Goal: Information Seeking & Learning: Learn about a topic

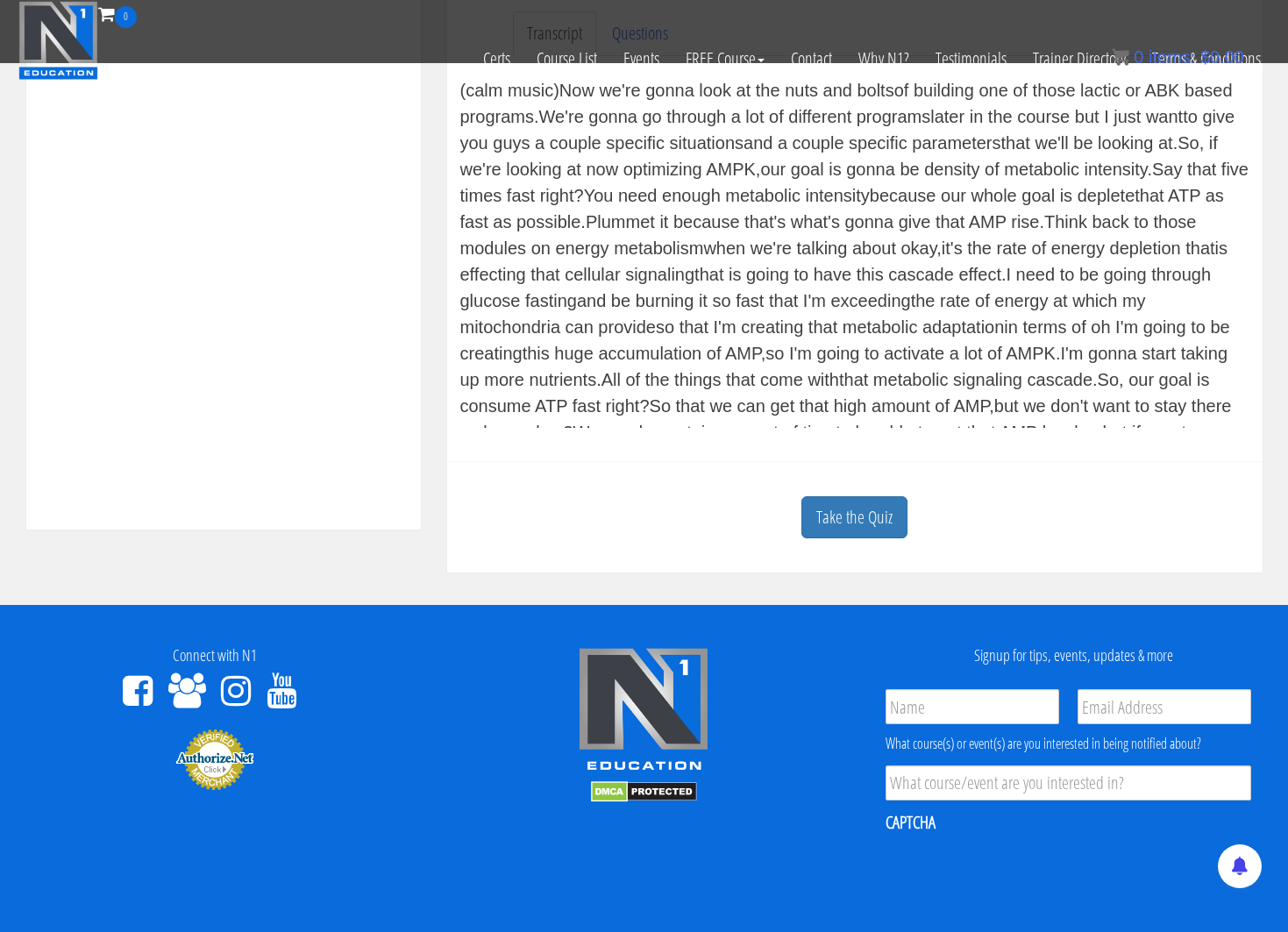
scroll to position [585, 0]
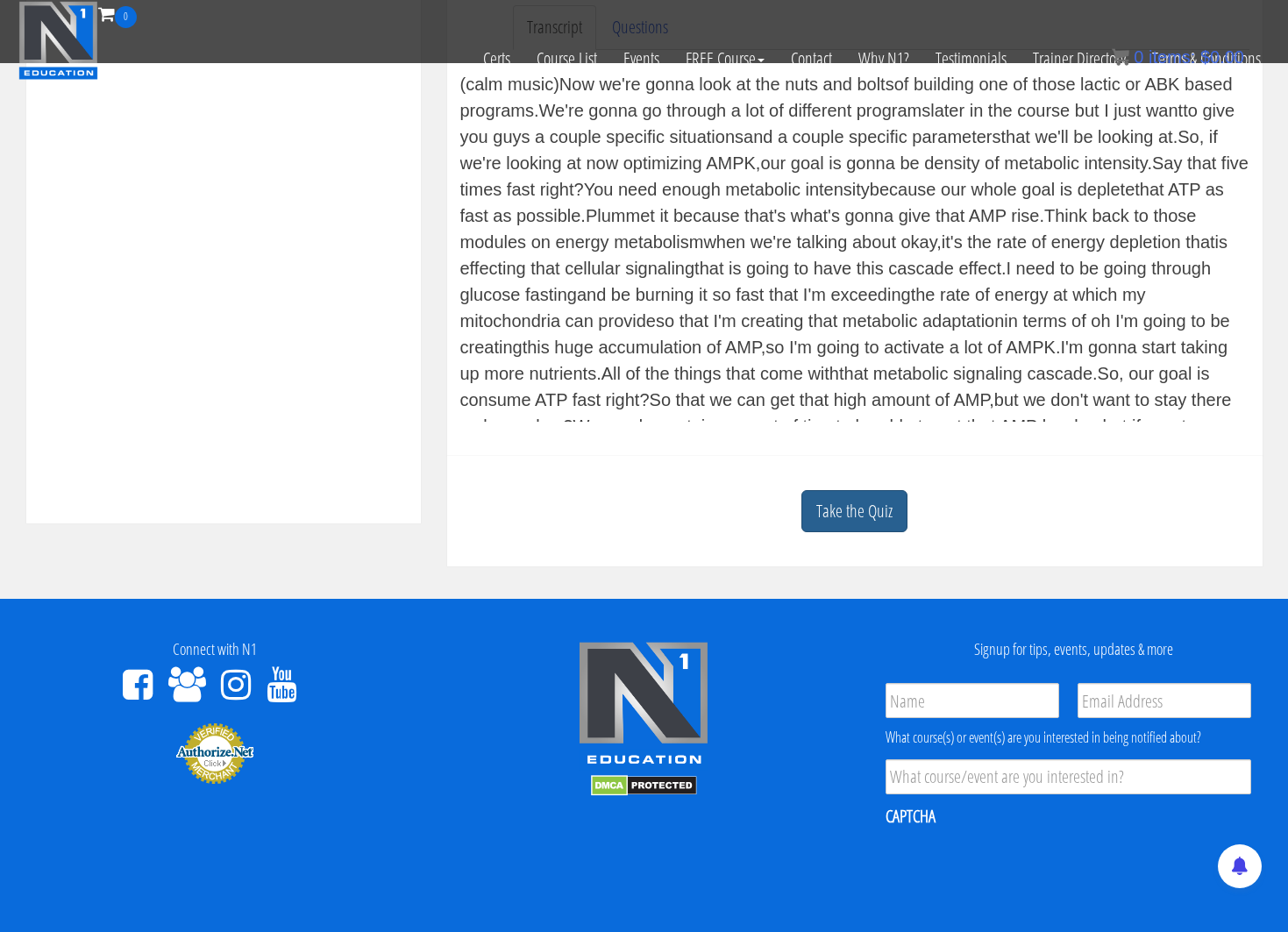
click at [865, 507] on link "Take the Quiz" at bounding box center [853, 511] width 106 height 43
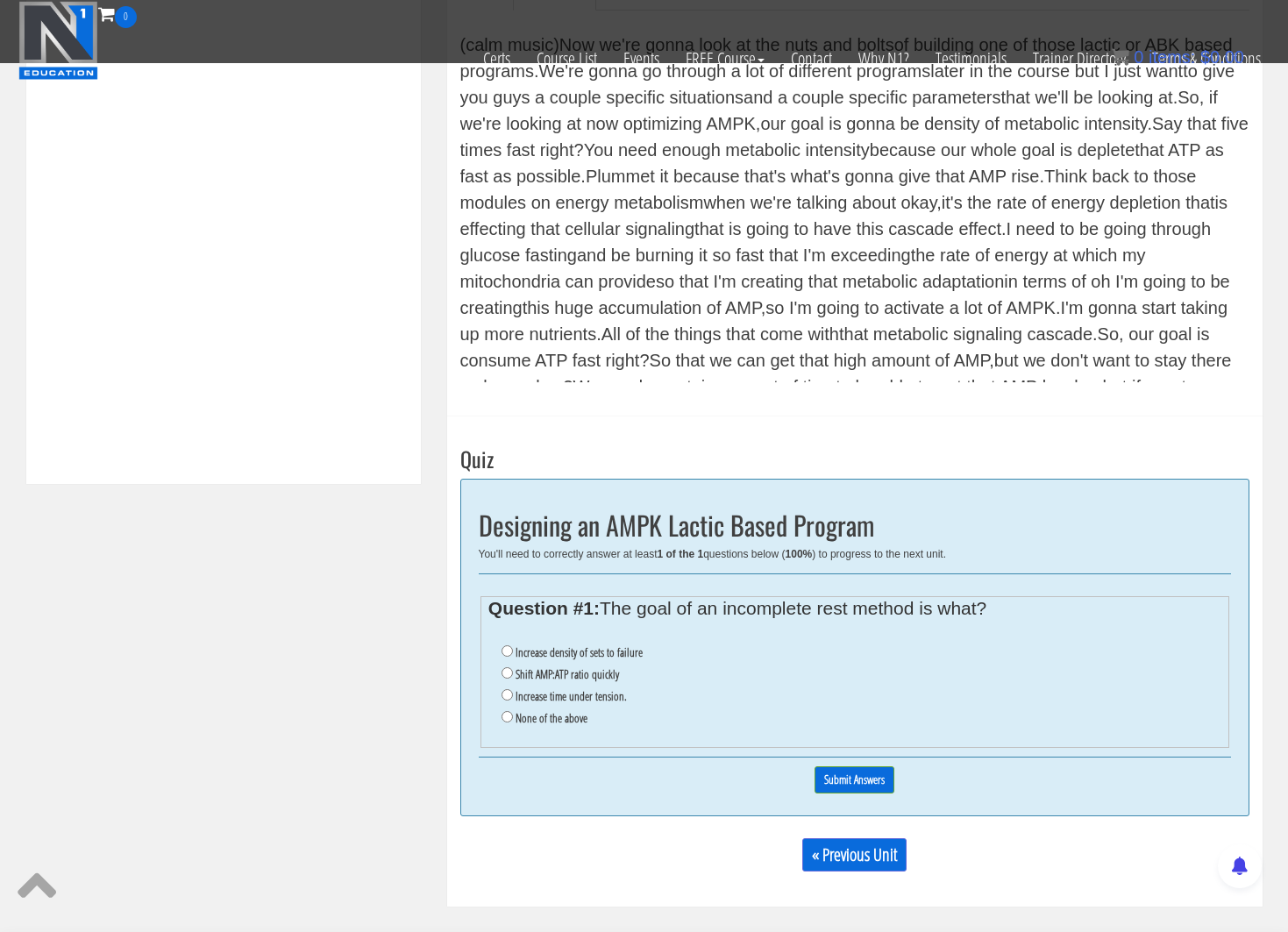
scroll to position [627, 0]
click at [504, 585] on input "Shift AMP:ATP ratio quickly" at bounding box center [507, 671] width 11 height 11
radio input "true"
click at [827, 585] on input "Submit Answers" at bounding box center [853, 779] width 80 height 28
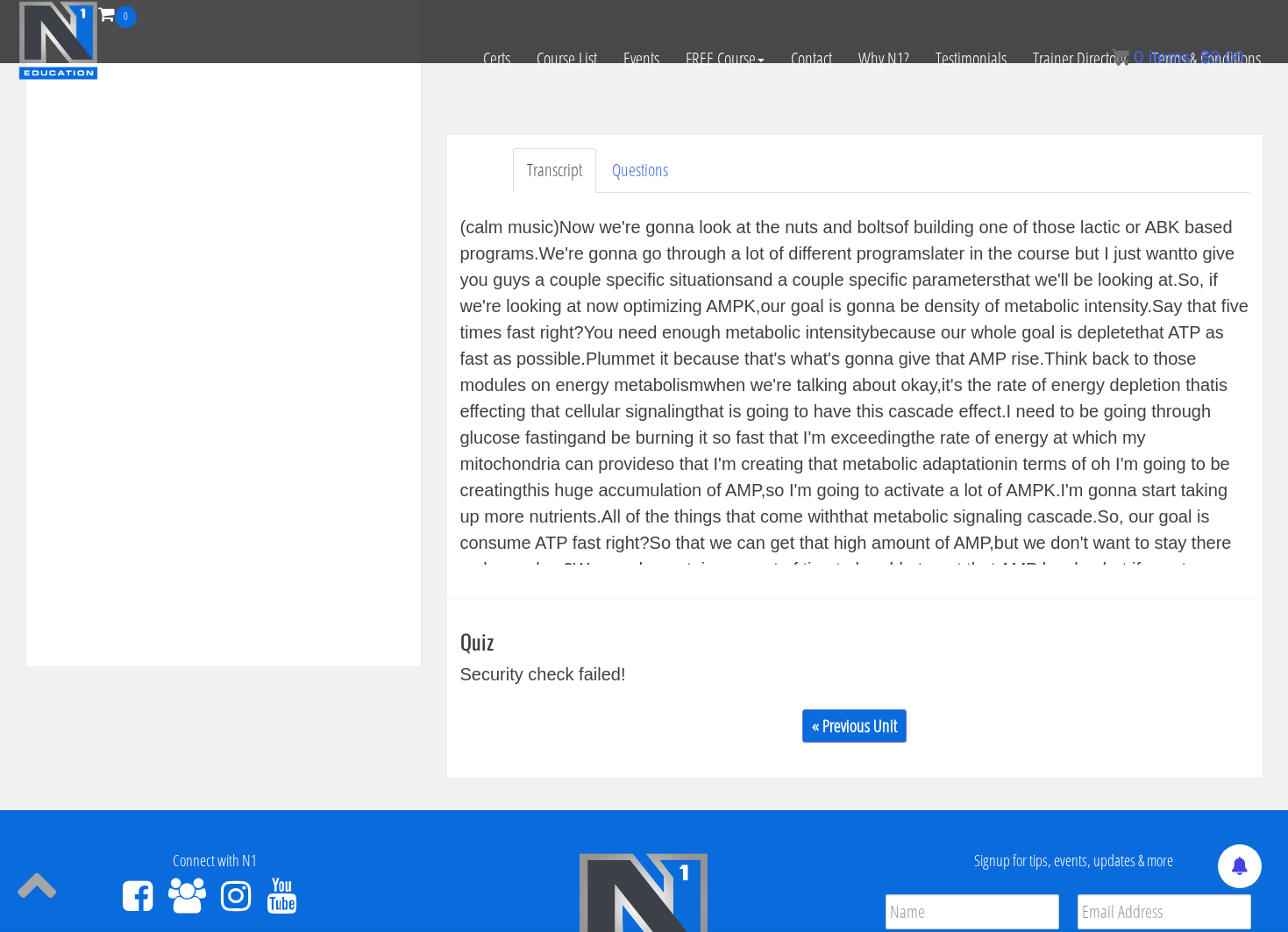
scroll to position [436, 0]
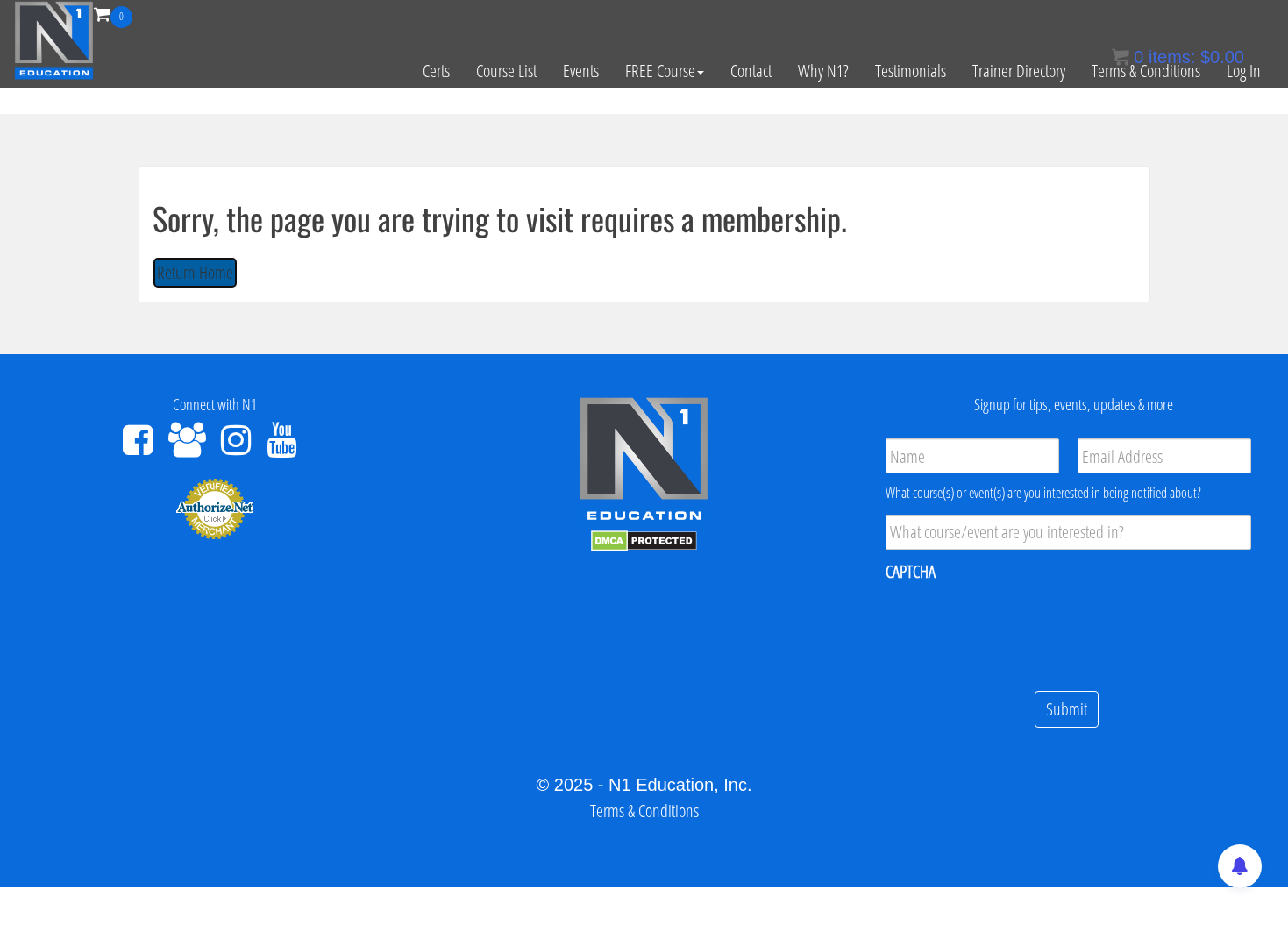
click at [217, 264] on button "Return Home" at bounding box center [195, 273] width 85 height 32
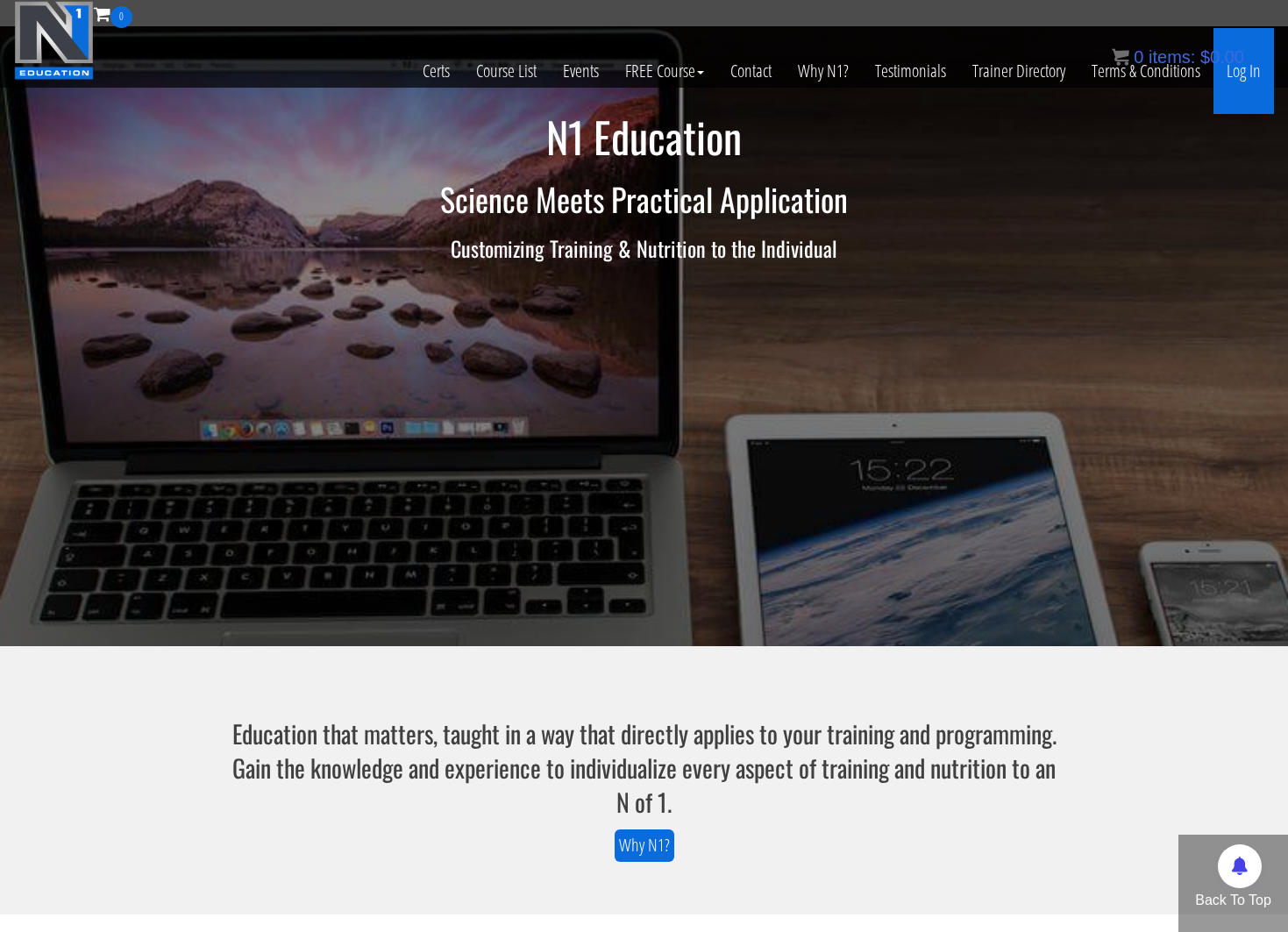
click at [1244, 69] on link "Log In" at bounding box center [1243, 72] width 61 height 86
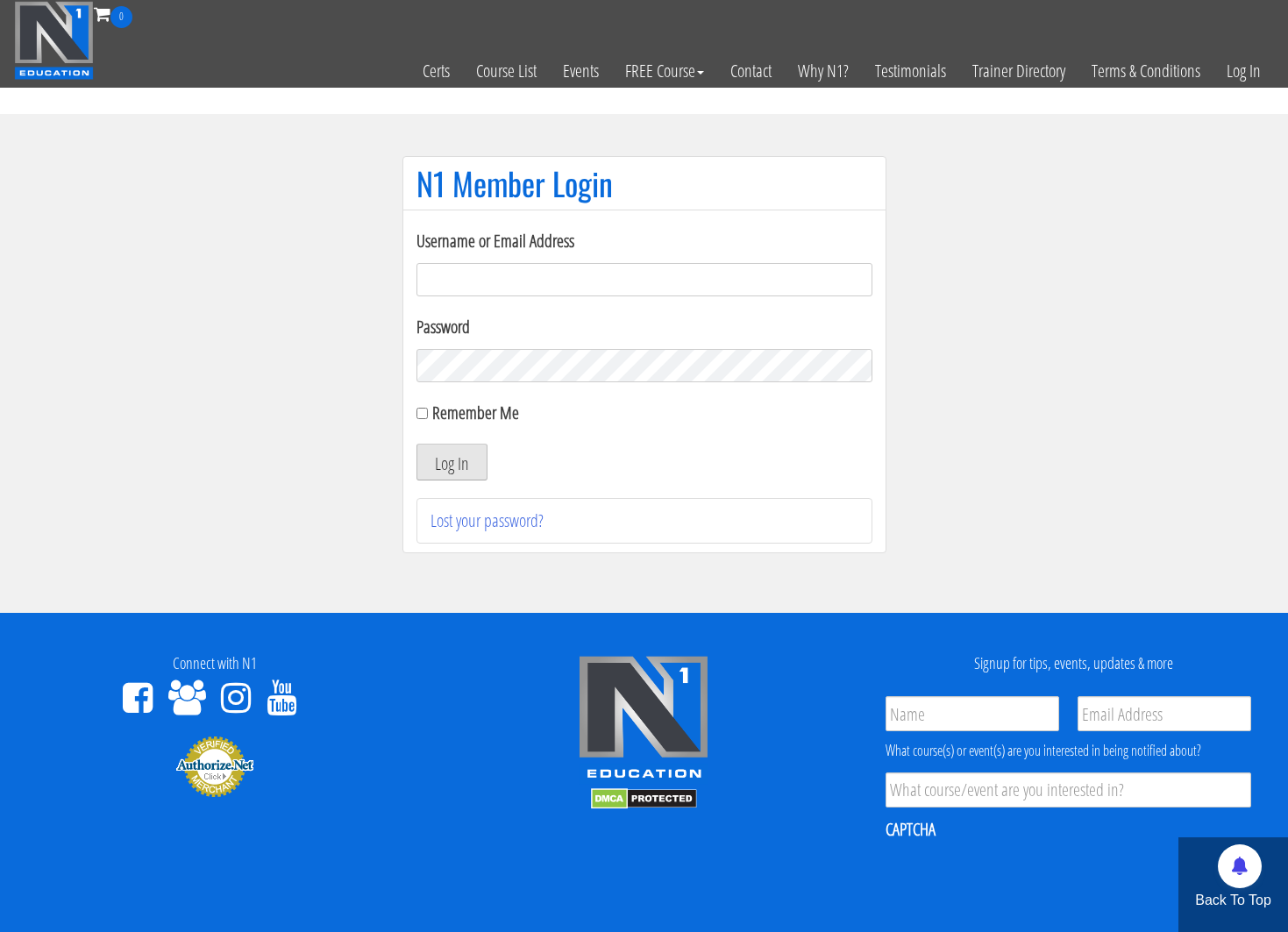
type input "kortney.riedy-2815"
click at [452, 466] on button "Log In" at bounding box center [451, 462] width 71 height 37
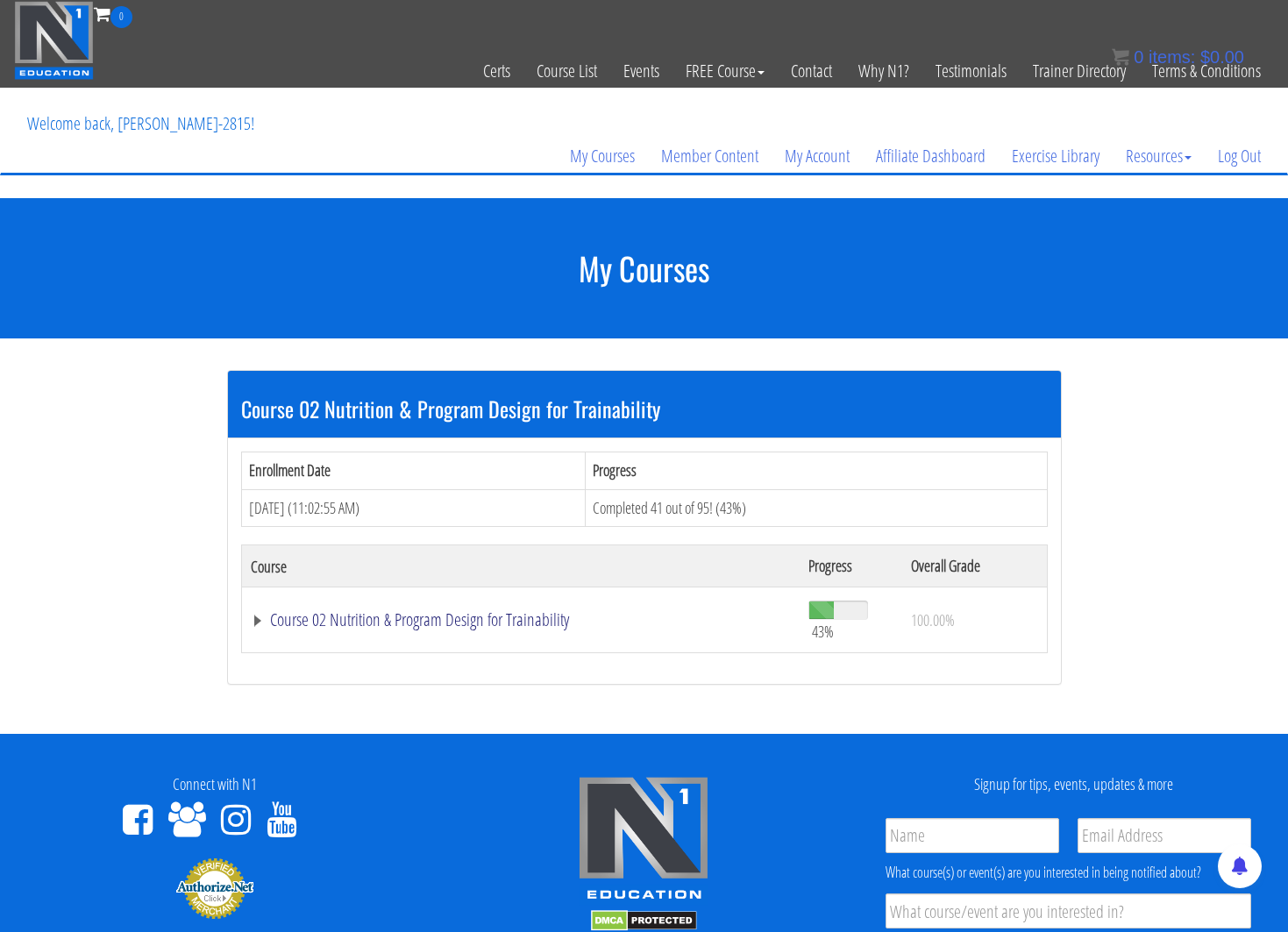
click at [376, 619] on link "Course 02 Nutrition & Program Design for Trainability" at bounding box center [521, 619] width 541 height 17
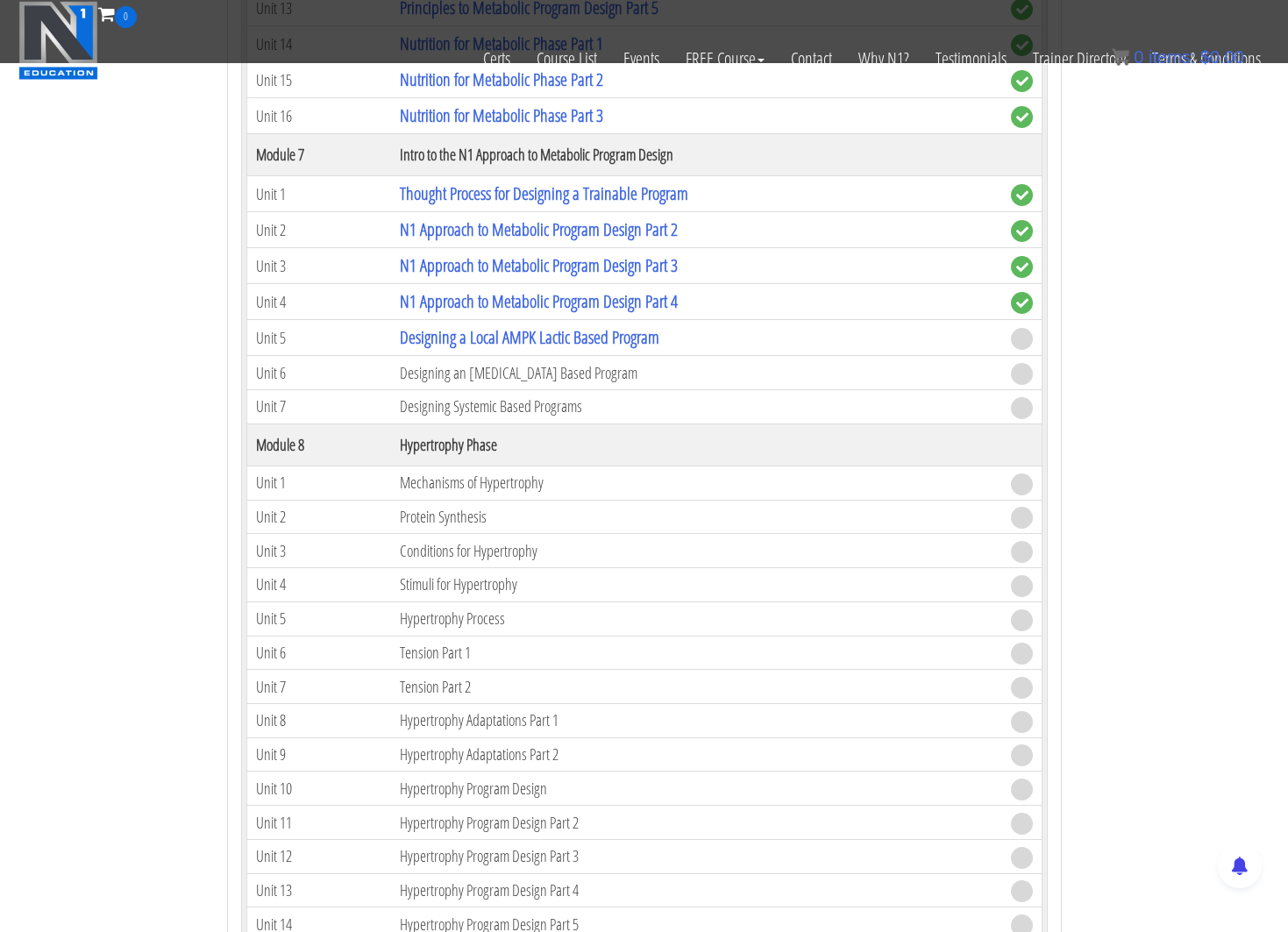
scroll to position [1958, 0]
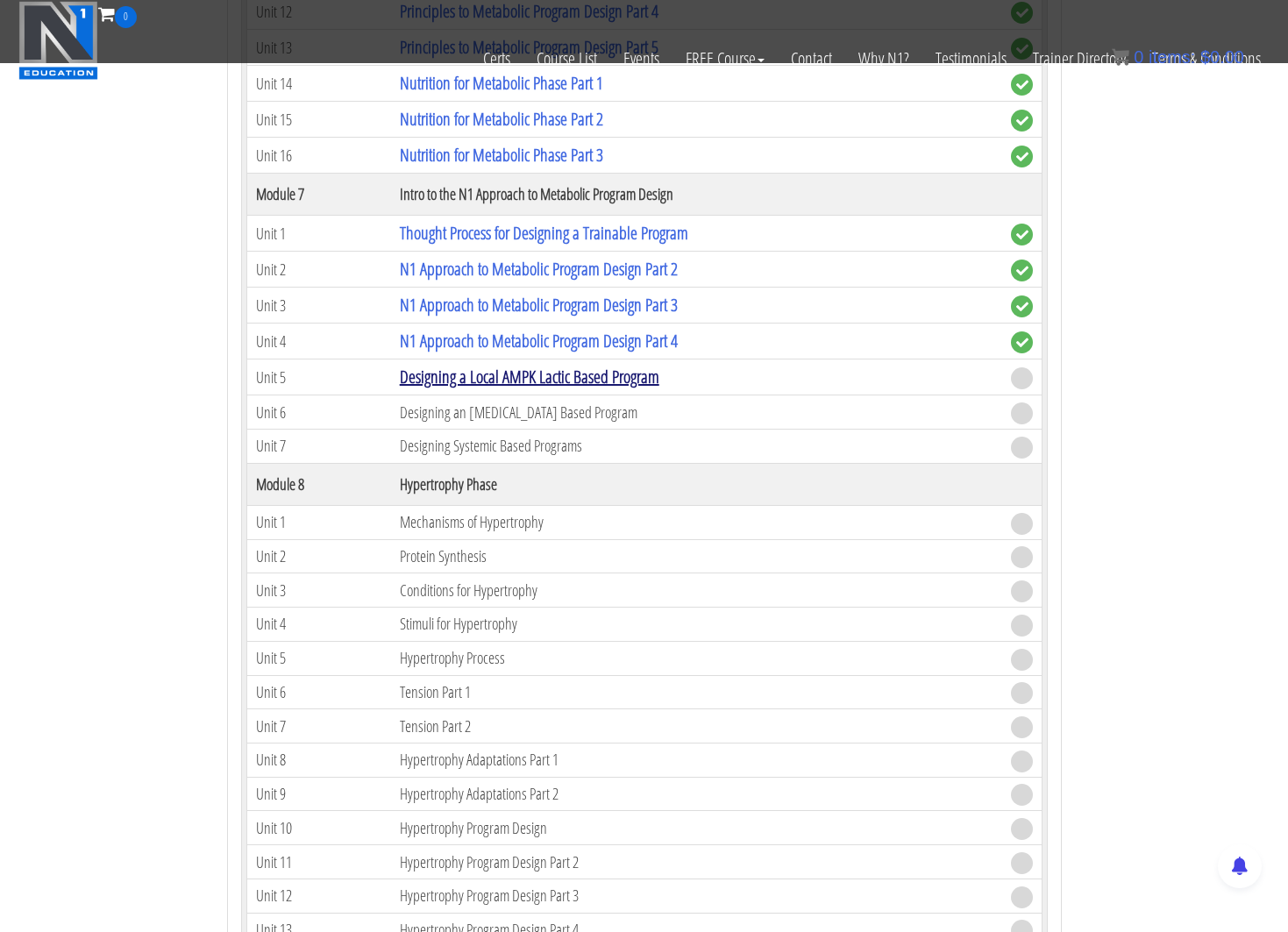
click at [548, 379] on link "Designing a Local AMPK Lactic Based Program" at bounding box center [529, 377] width 259 height 24
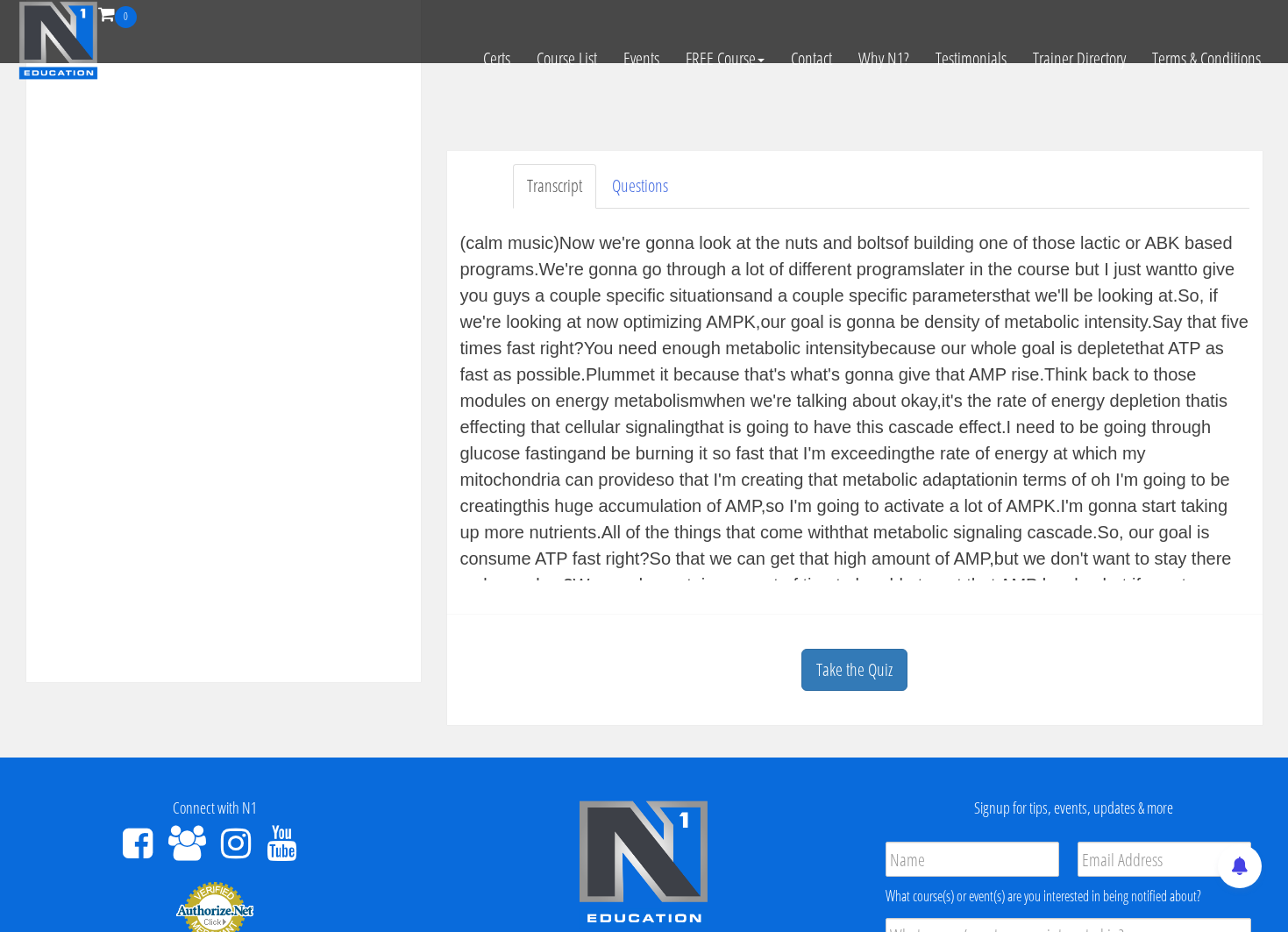
scroll to position [723, 0]
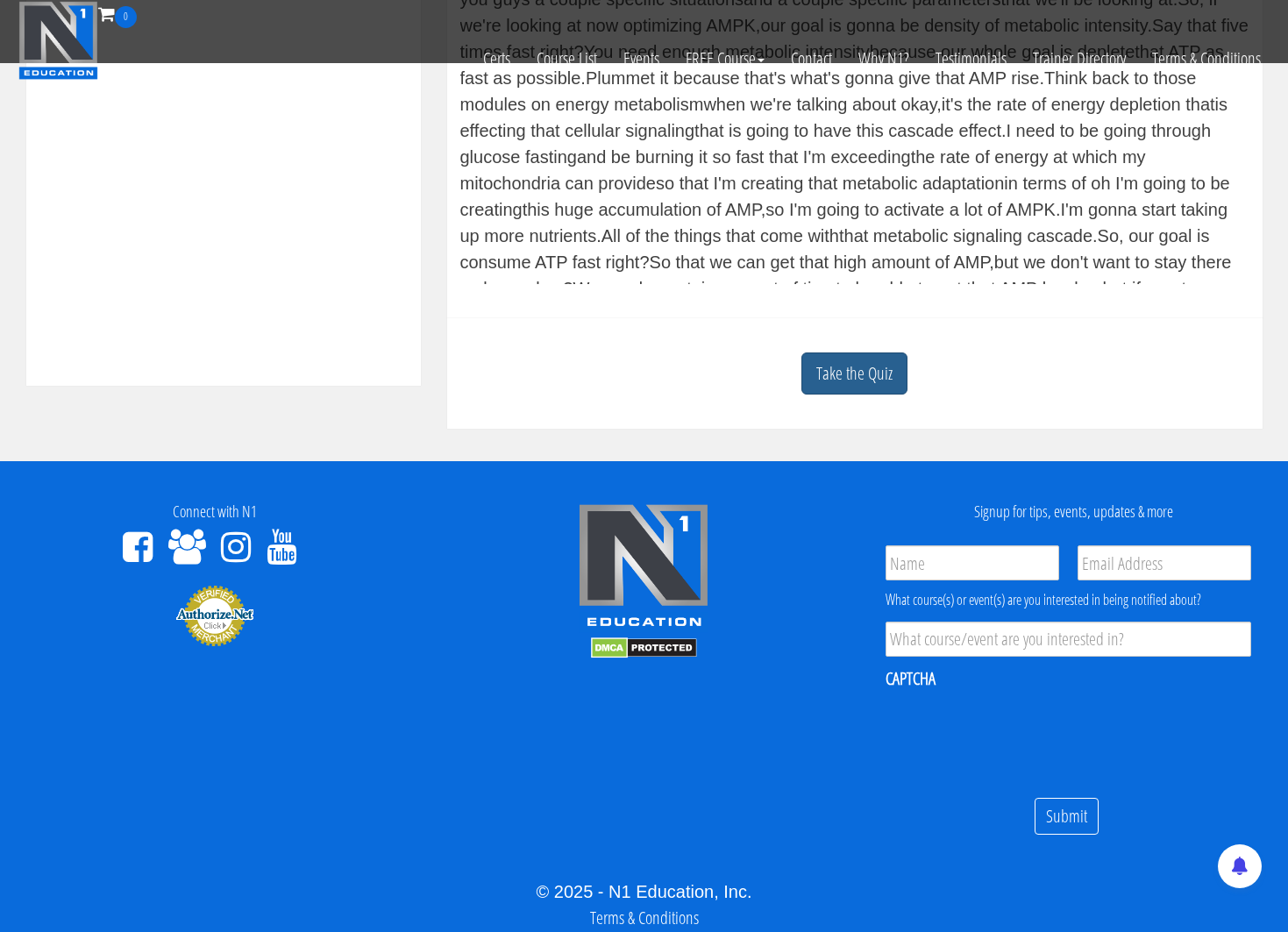
click at [857, 381] on link "Take the Quiz" at bounding box center [853, 374] width 106 height 43
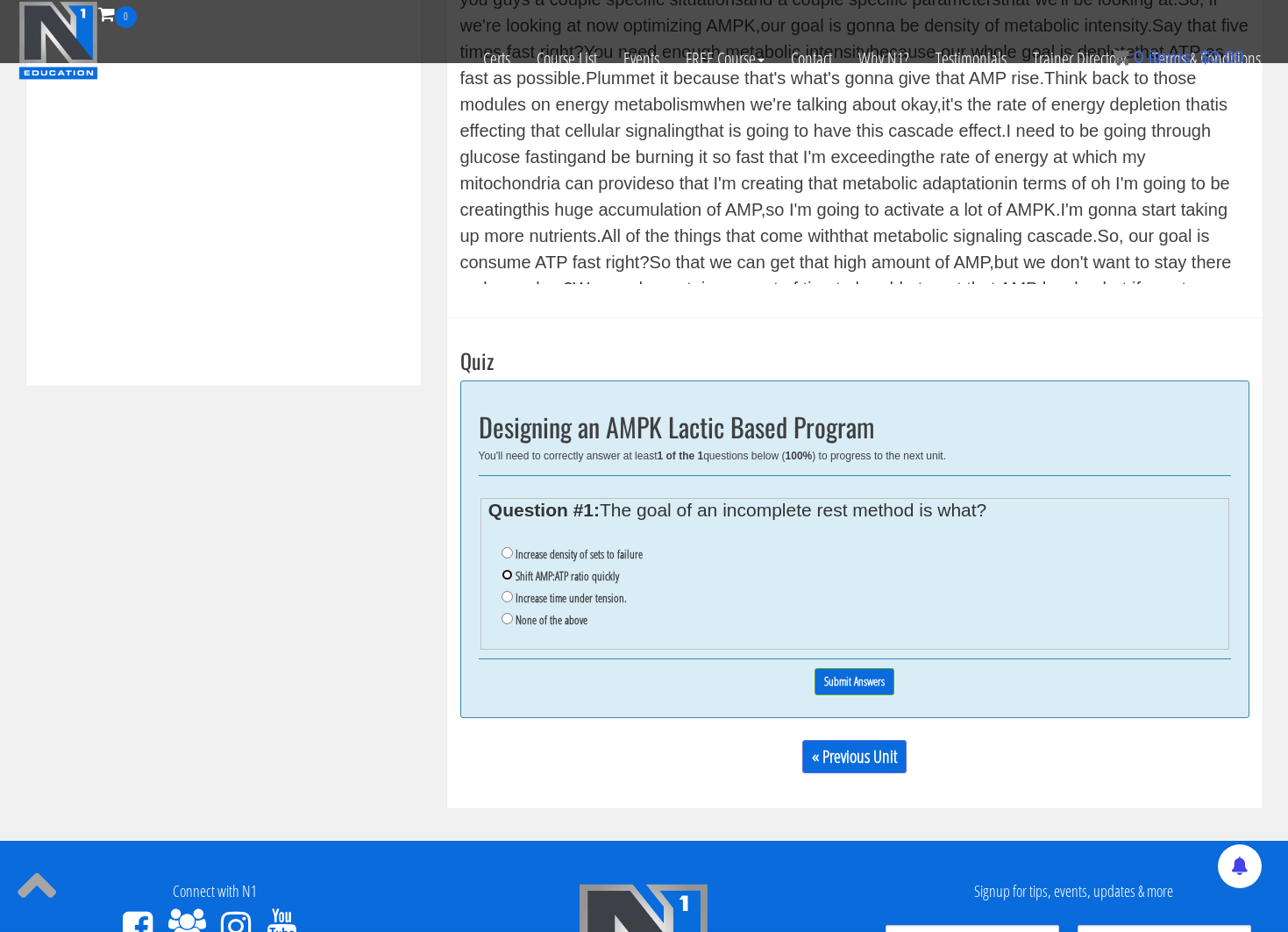
click at [502, 571] on input "Shift AMP:ATP ratio quickly" at bounding box center [507, 574] width 11 height 11
radio input "true"
click at [846, 690] on input "Submit Answers" at bounding box center [853, 682] width 80 height 28
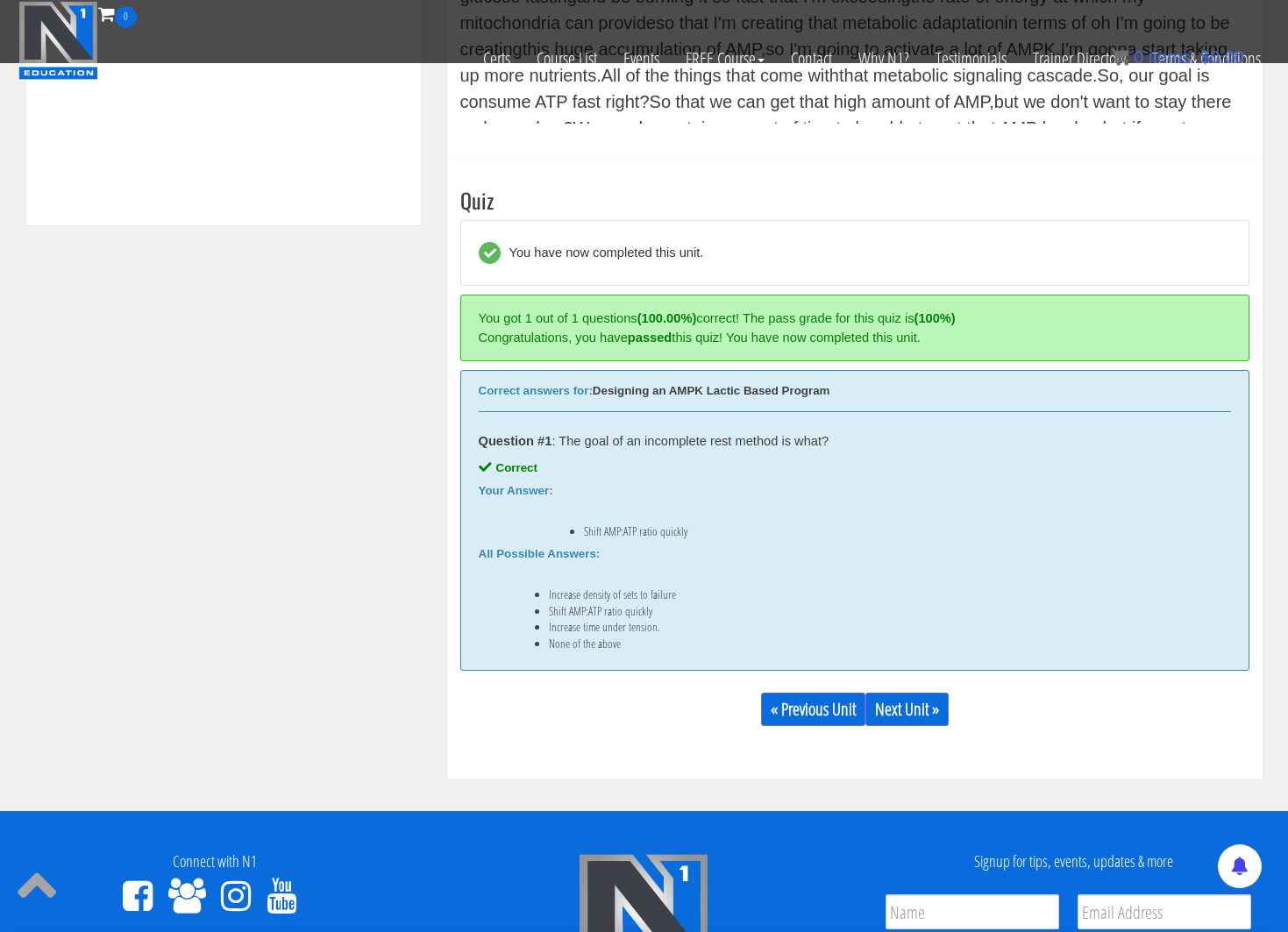
scroll to position [1017, 0]
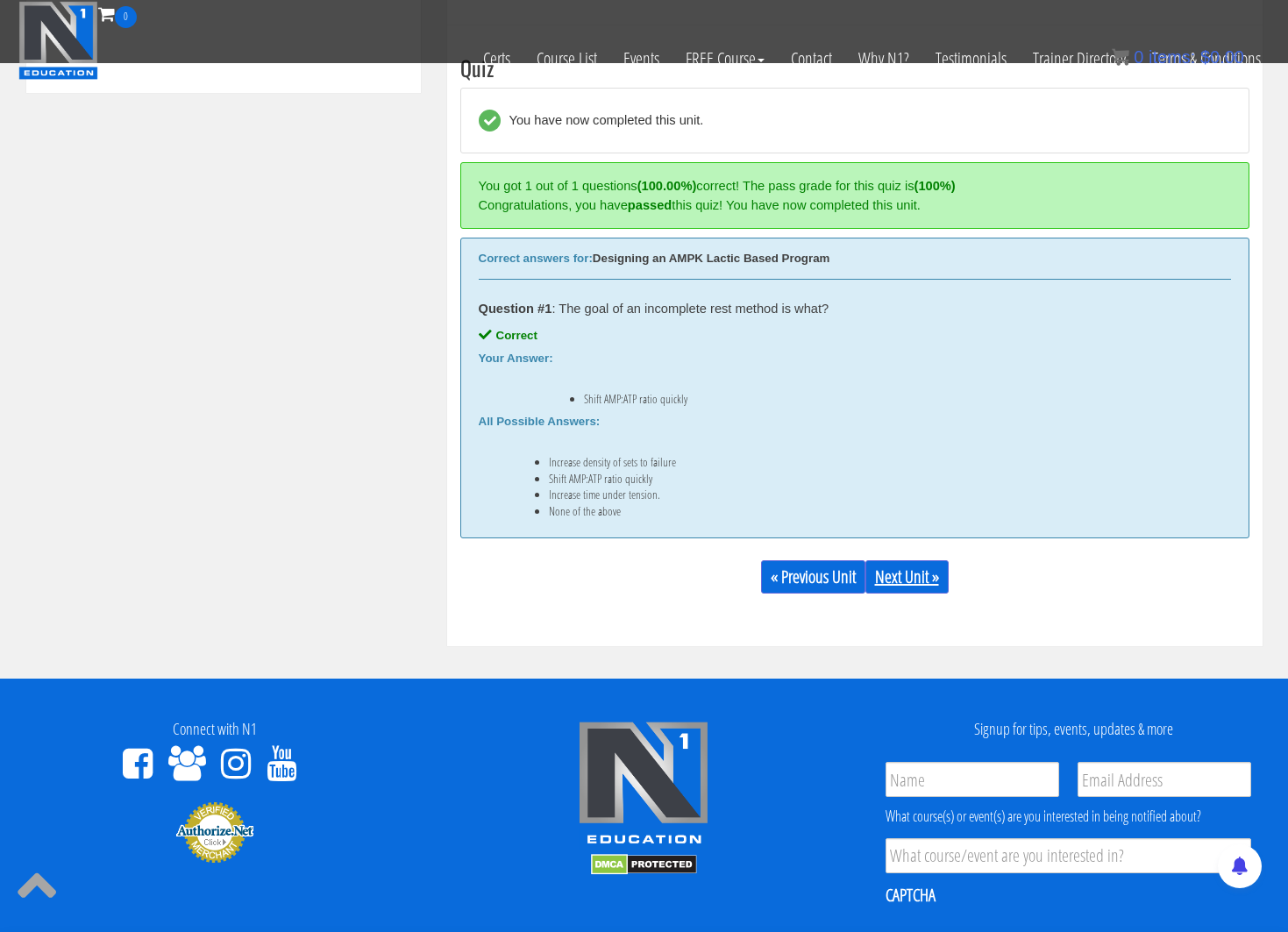
click at [903, 577] on link "Next Unit »" at bounding box center [907, 577] width 84 height 33
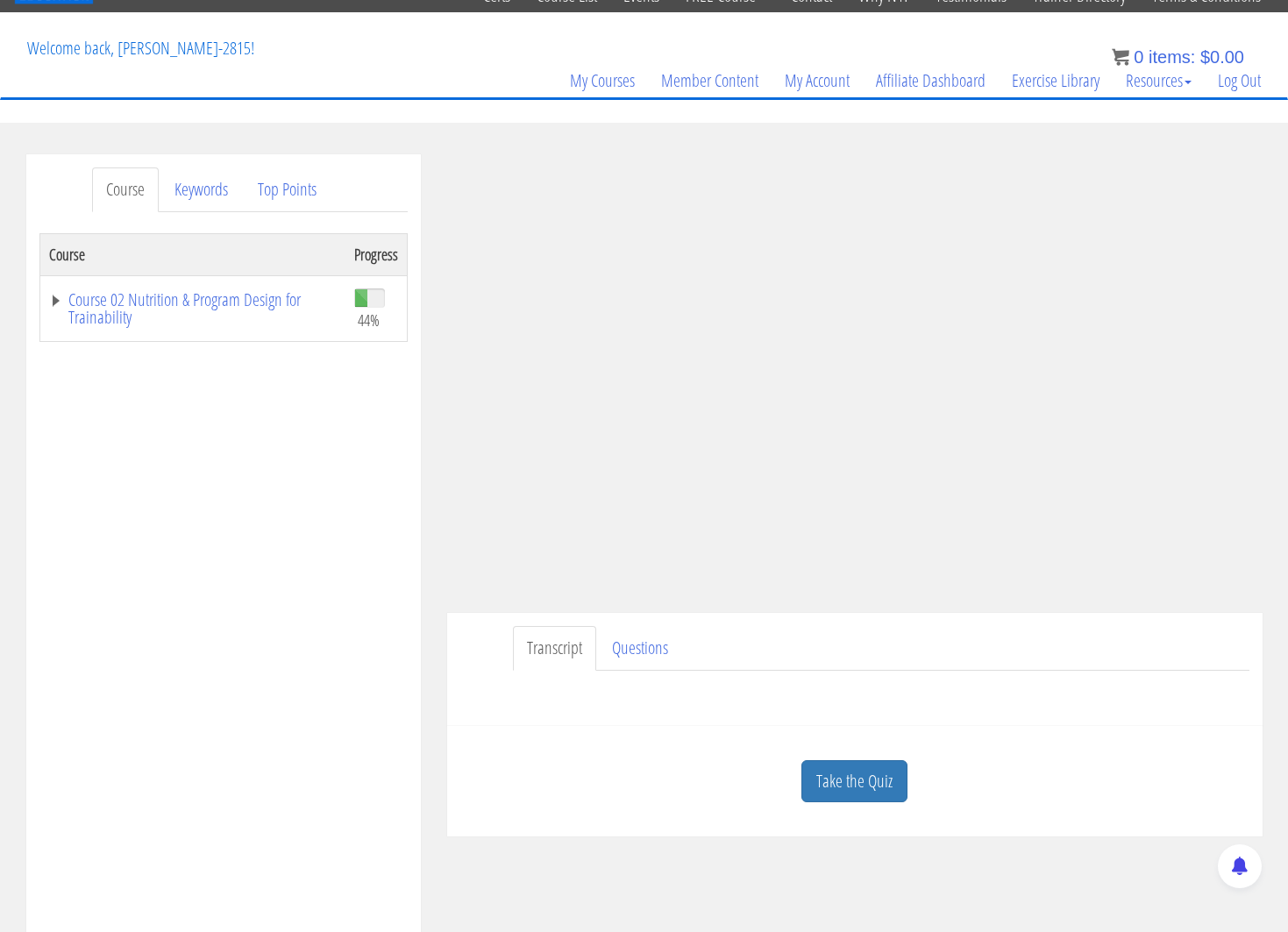
scroll to position [76, 0]
click at [871, 773] on link "Take the Quiz" at bounding box center [853, 780] width 106 height 43
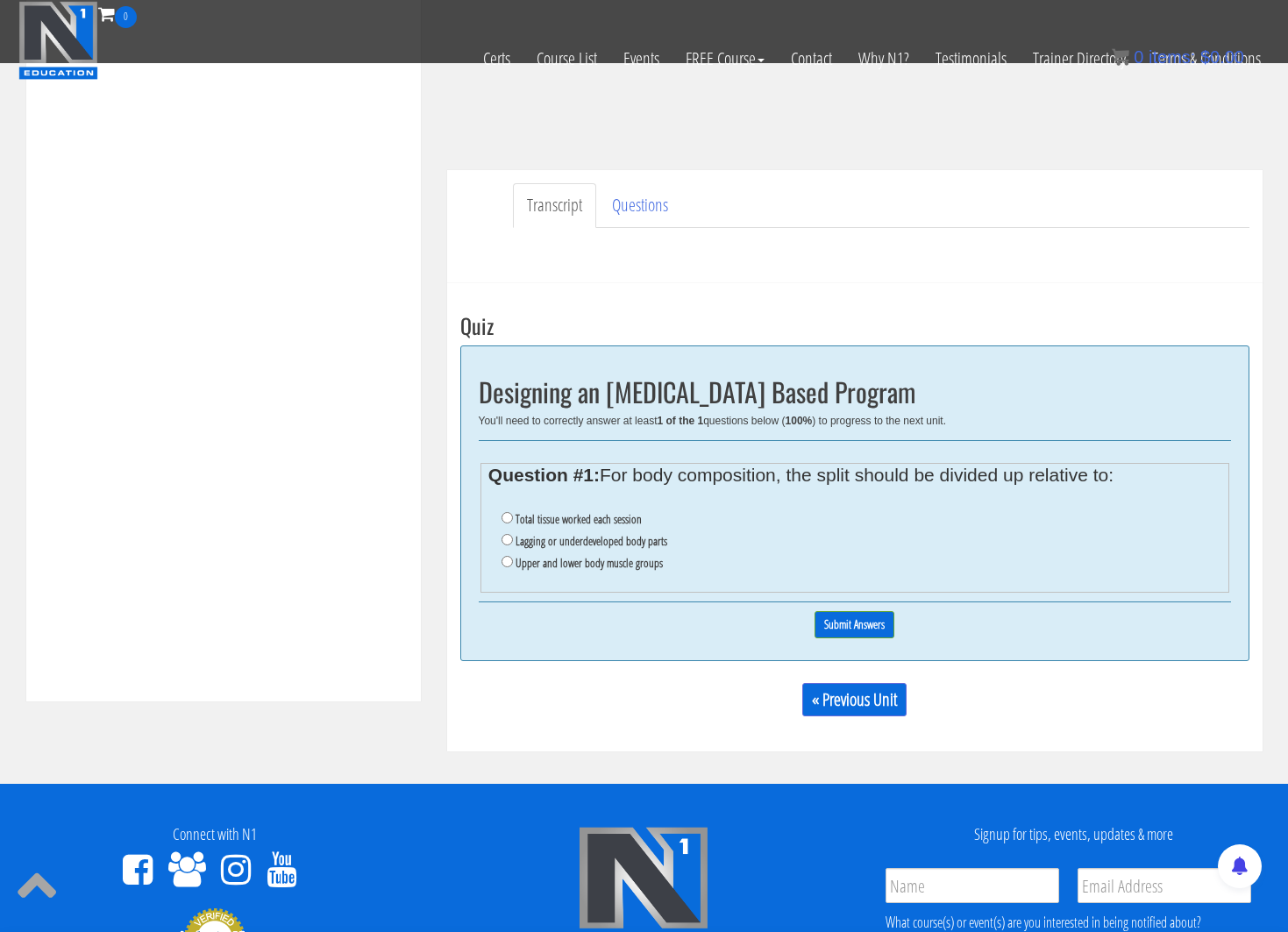
scroll to position [415, 0]
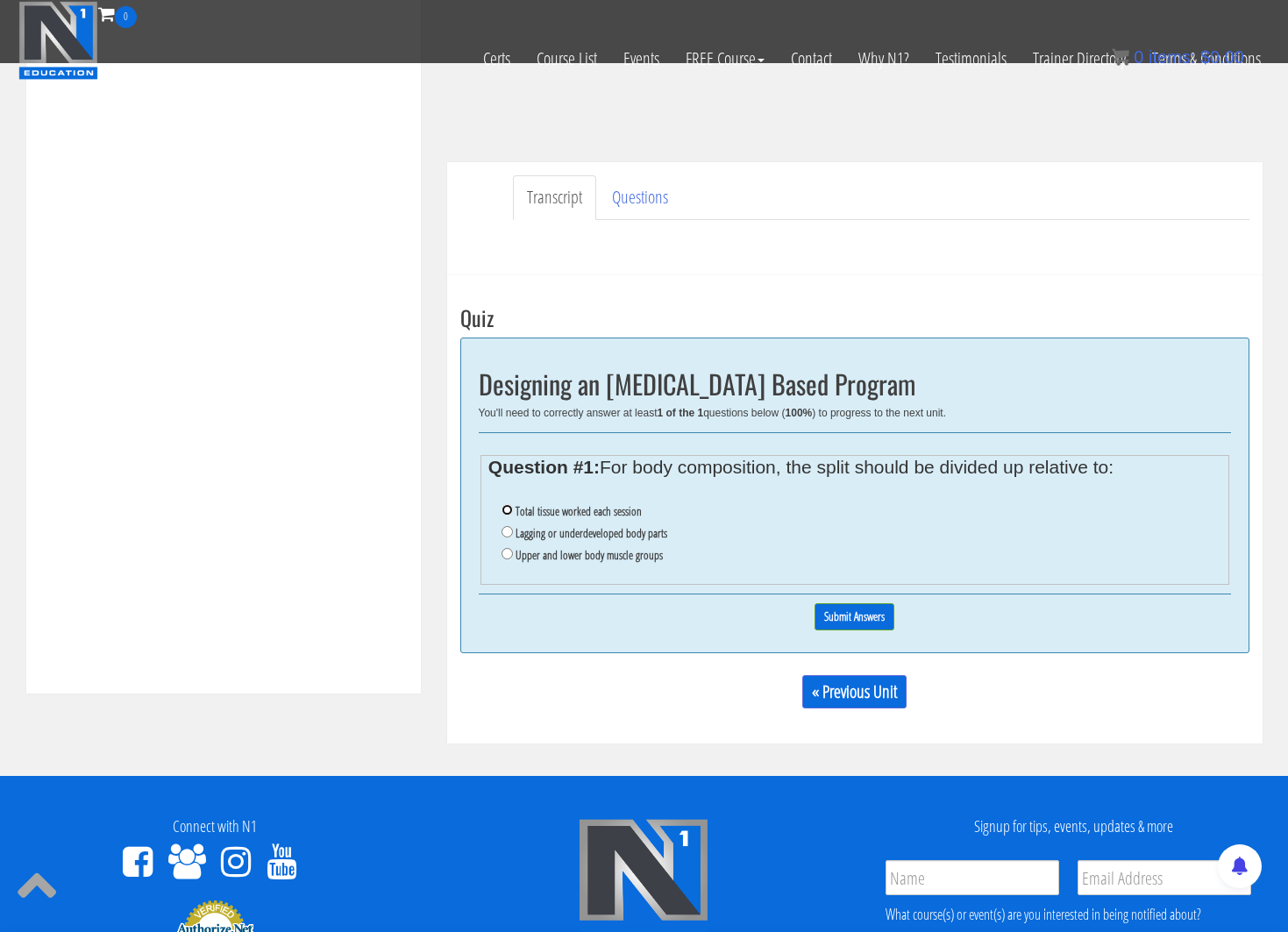
click at [506, 509] on input "Total tissue worked each session" at bounding box center [507, 510] width 11 height 11
radio input "true"
click at [857, 612] on input "Submit Answers" at bounding box center [853, 617] width 80 height 28
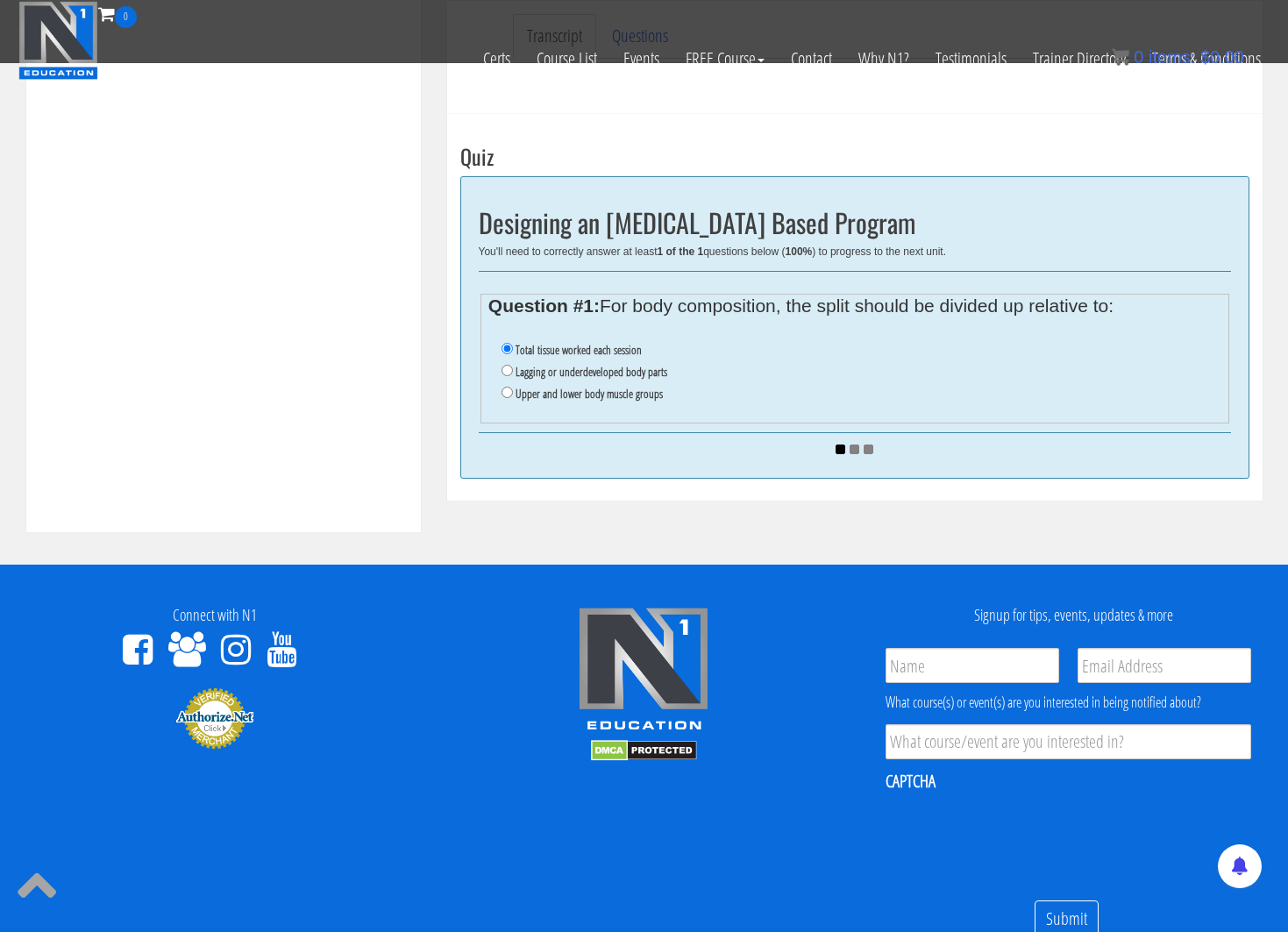
scroll to position [665, 0]
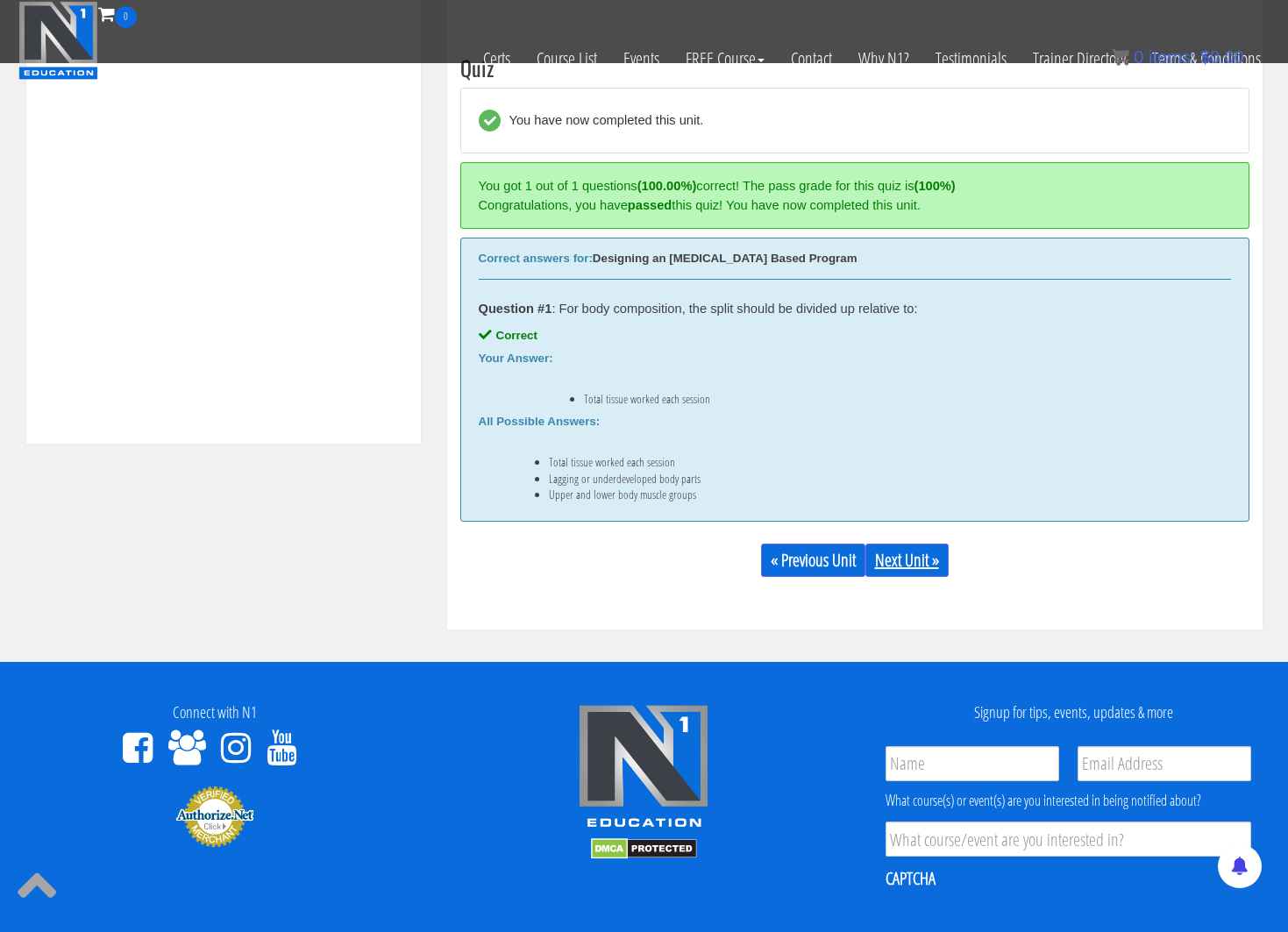
click at [892, 563] on link "Next Unit »" at bounding box center [907, 561] width 84 height 33
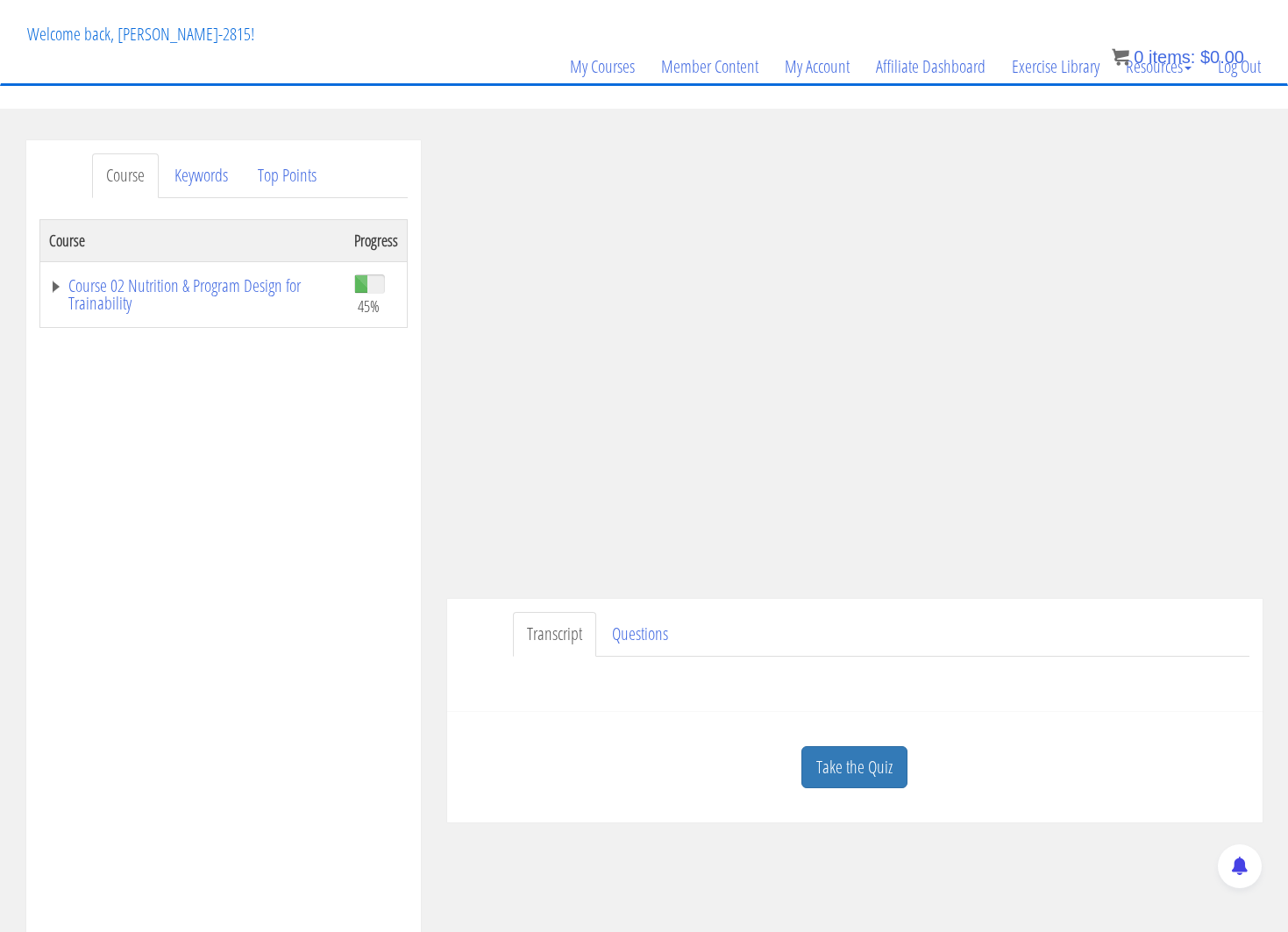
scroll to position [92, 0]
